Goal: Navigation & Orientation: Find specific page/section

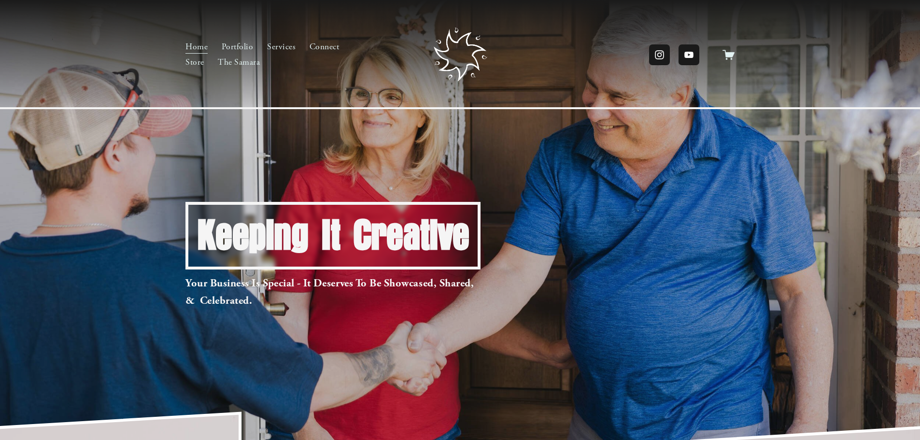
click at [242, 60] on link "The Samara" at bounding box center [239, 62] width 42 height 15
